Goal: Find specific page/section: Find specific page/section

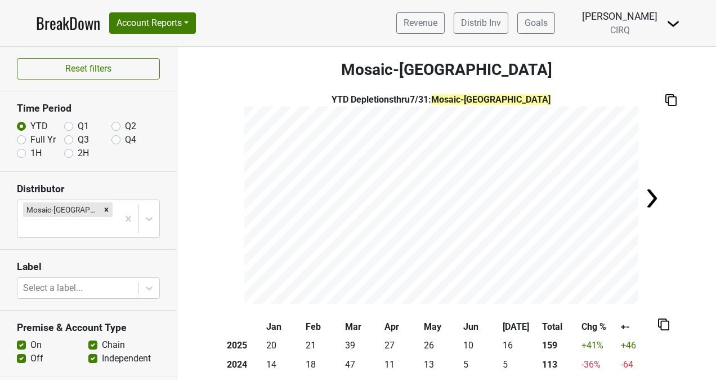
scroll to position [113, 0]
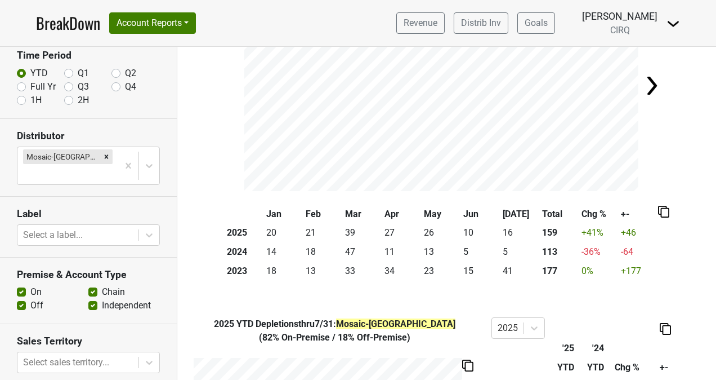
drag, startPoint x: 0, startPoint y: 0, endPoint x: 70, endPoint y: 27, distance: 75.4
click at [70, 27] on link "BreakDown" at bounding box center [68, 23] width 64 height 24
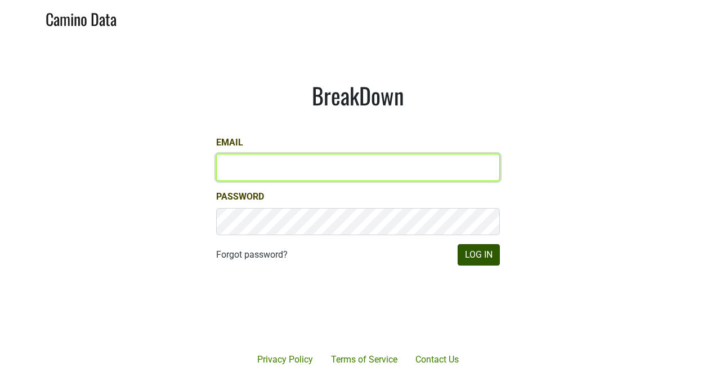
type input "kristi.sanders@brownefamilywines.com"
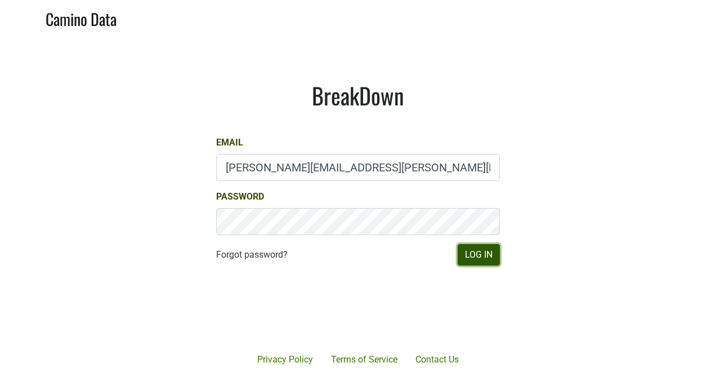
click at [479, 252] on button "Log In" at bounding box center [479, 254] width 42 height 21
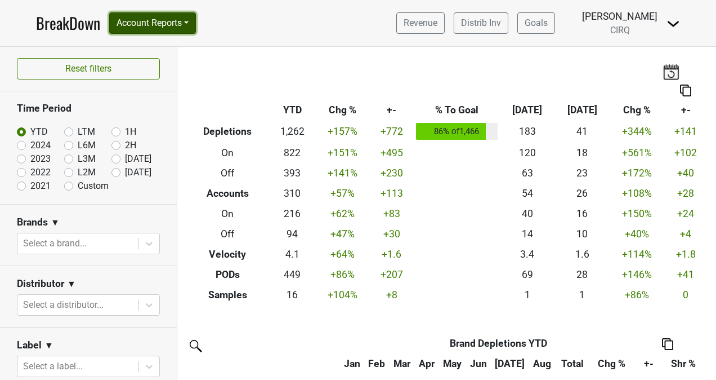
click at [193, 18] on button "Account Reports" at bounding box center [152, 22] width 87 height 21
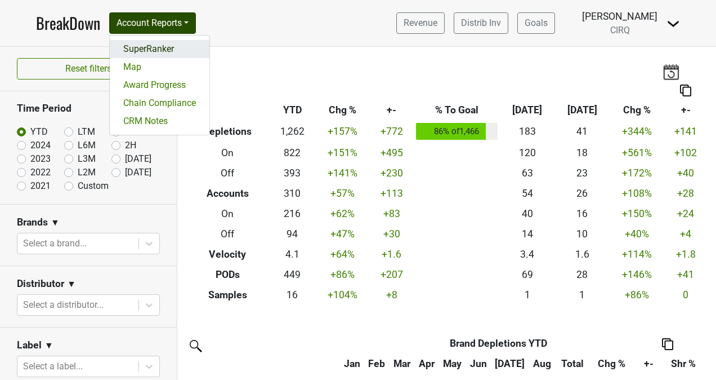
click at [141, 42] on link "SuperRanker" at bounding box center [160, 49] width 100 height 18
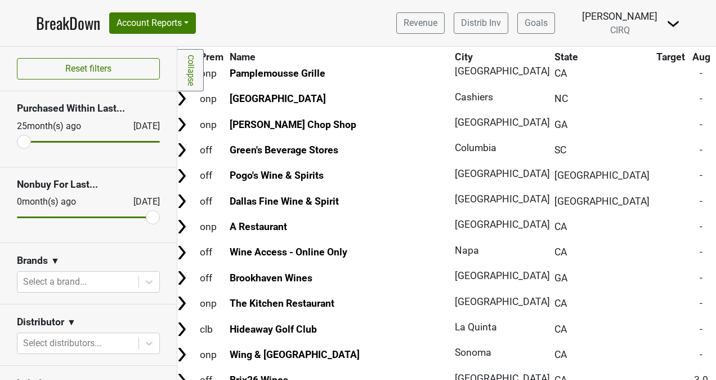
scroll to position [0, 8]
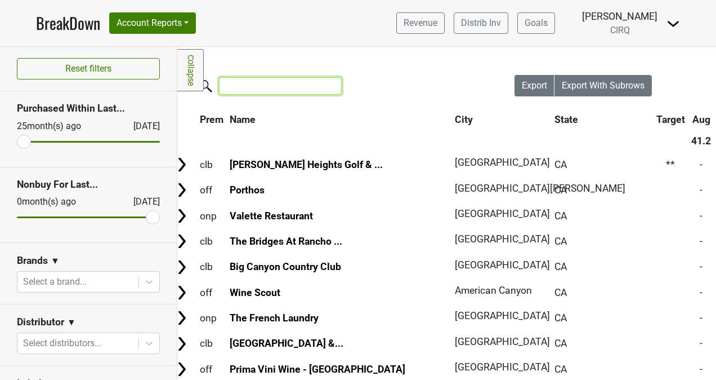
click at [261, 83] on input "search" at bounding box center [280, 85] width 123 height 17
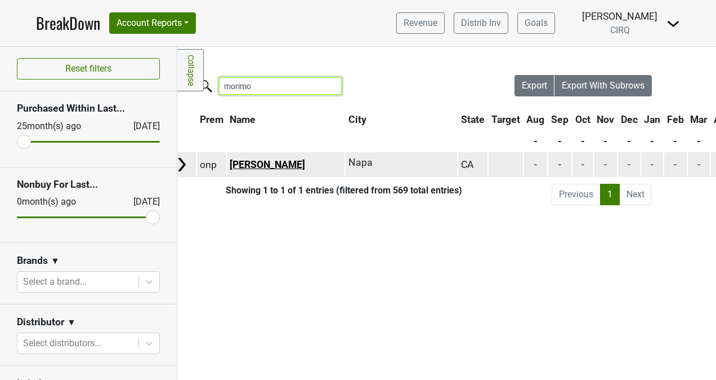
type input "morimo"
click at [282, 161] on link "Morimoto Napa" at bounding box center [267, 164] width 75 height 11
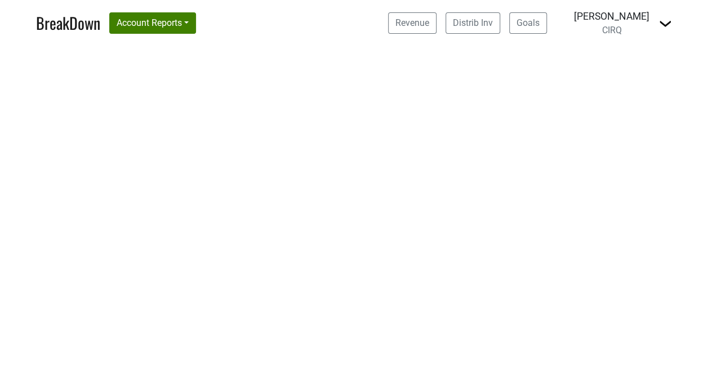
select select "CA"
